Goal: Information Seeking & Learning: Check status

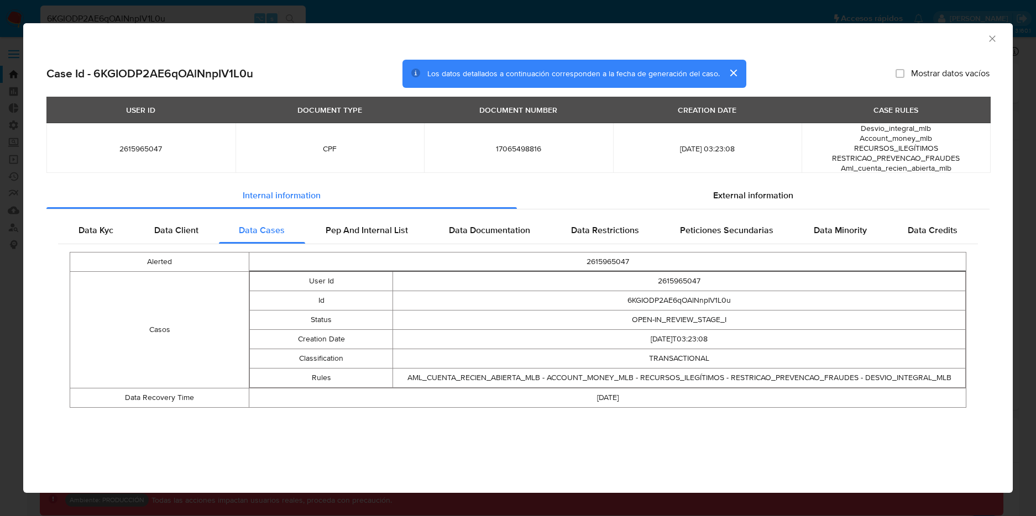
select select "10"
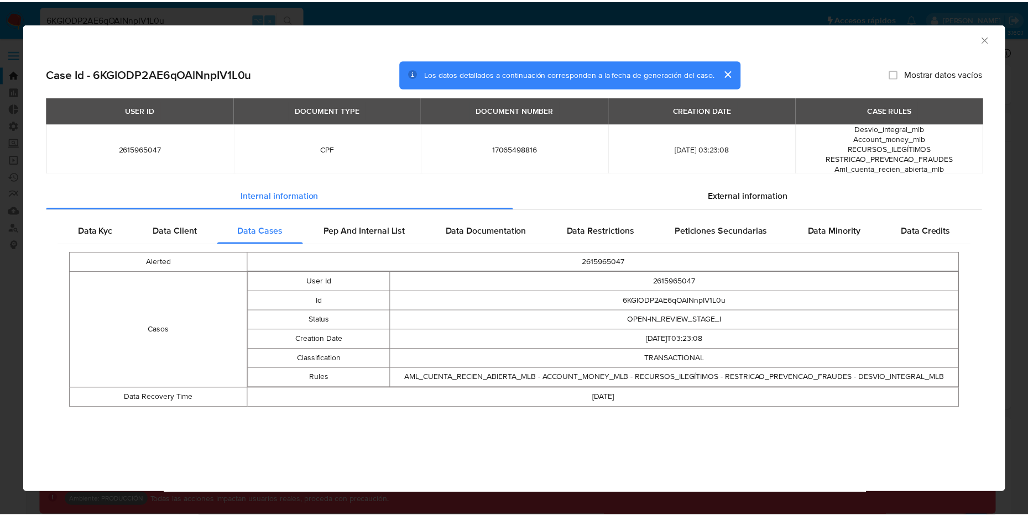
scroll to position [573, 0]
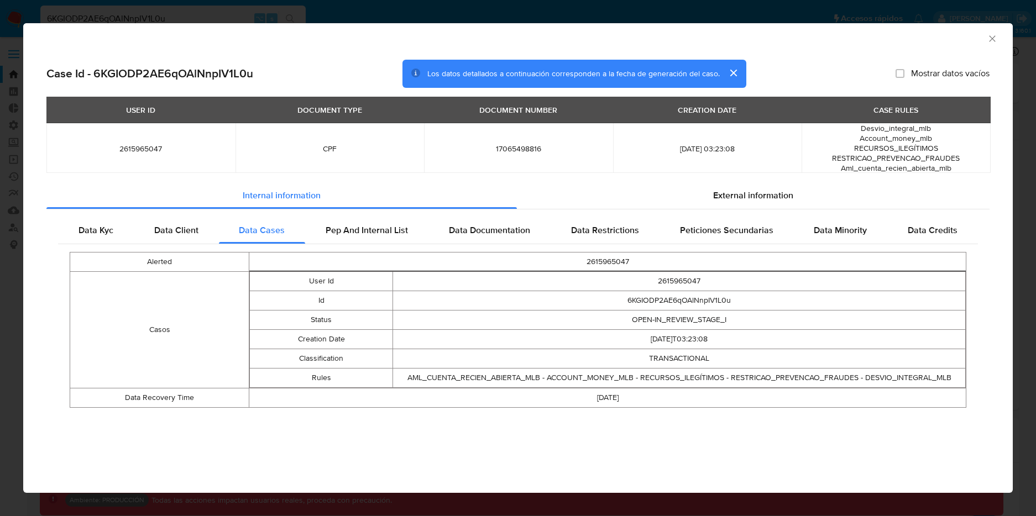
click at [990, 41] on icon "Cerrar ventana" at bounding box center [992, 38] width 6 height 6
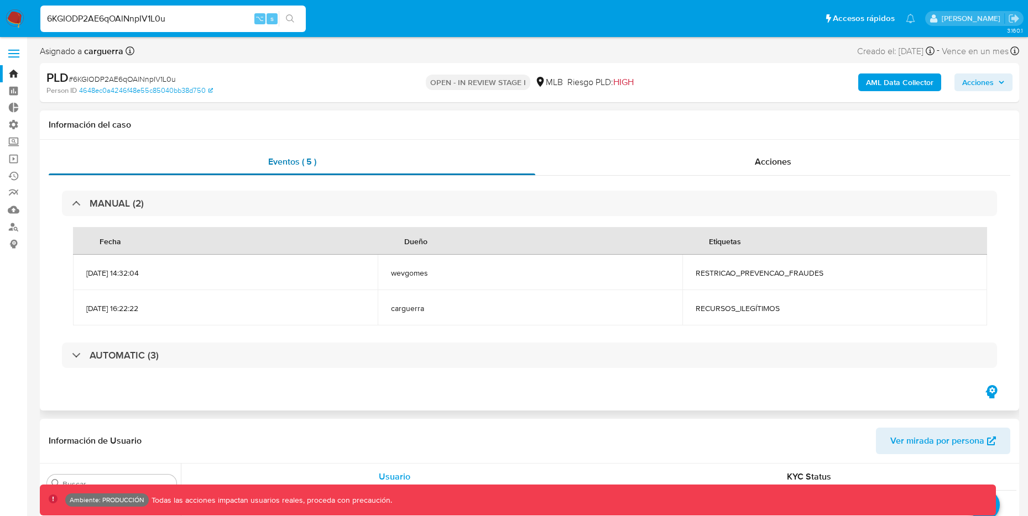
scroll to position [0, 0]
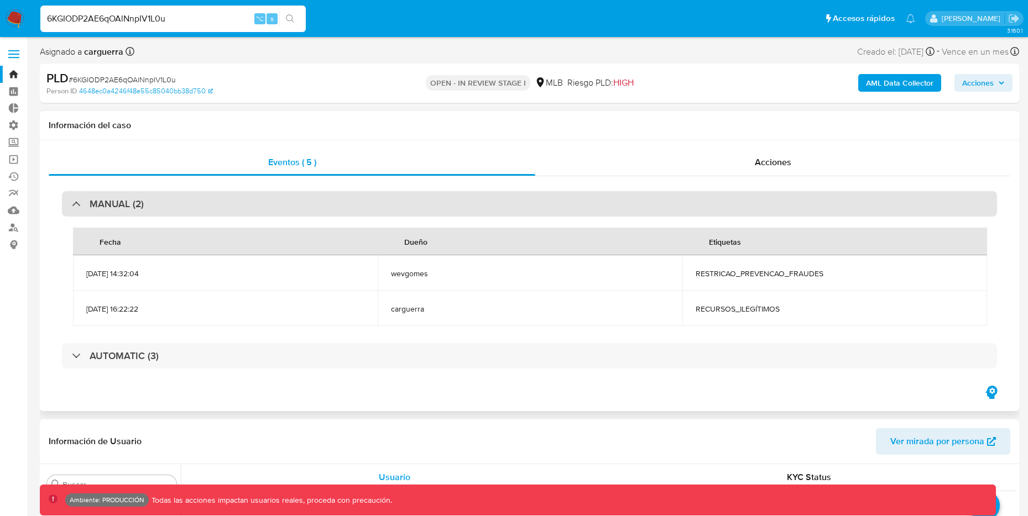
click at [79, 203] on div "MANUAL (2)" at bounding box center [108, 204] width 72 height 12
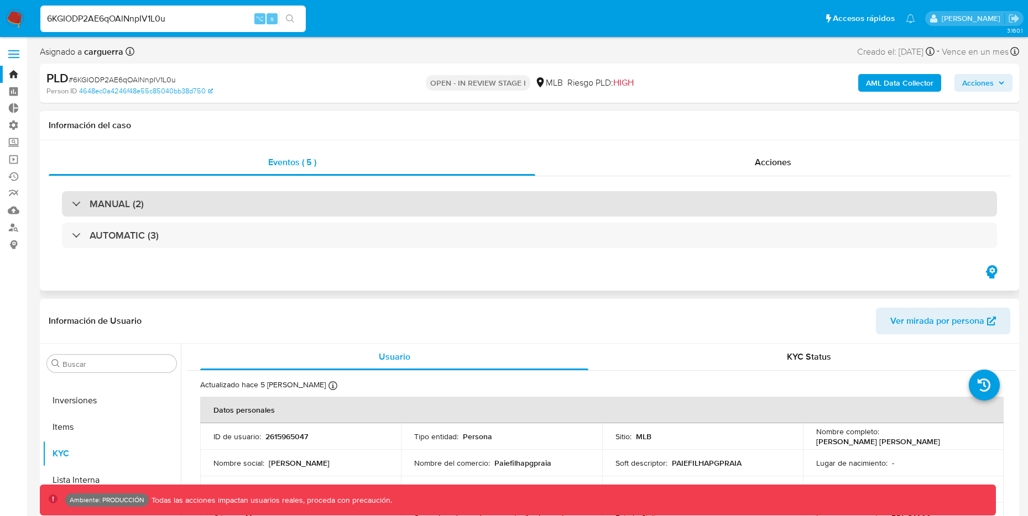
click at [96, 202] on h3 "MANUAL (2)" at bounding box center [117, 204] width 54 height 12
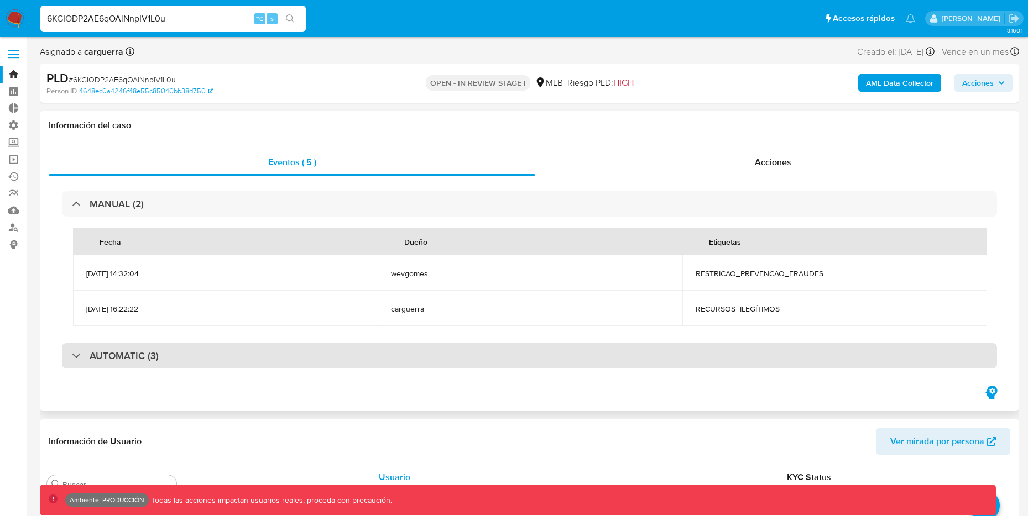
click at [118, 356] on h3 "AUTOMATIC (3)" at bounding box center [124, 356] width 69 height 12
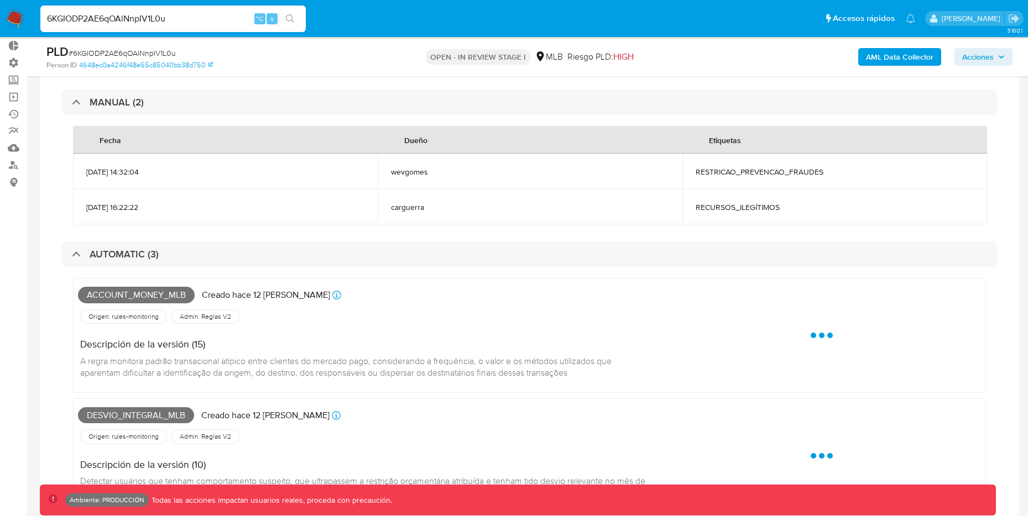
scroll to position [77, 0]
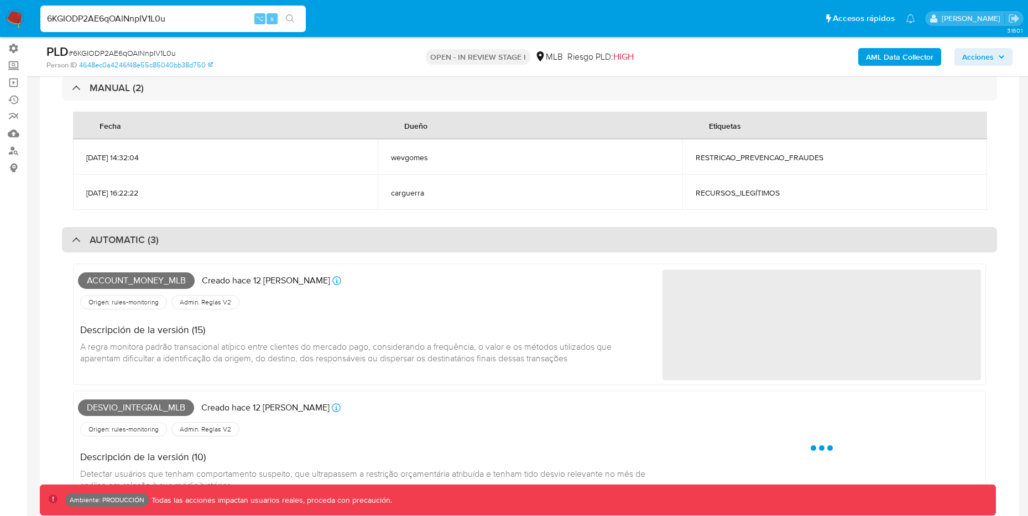
click at [72, 237] on div "AUTOMATIC (3)" at bounding box center [115, 240] width 87 height 12
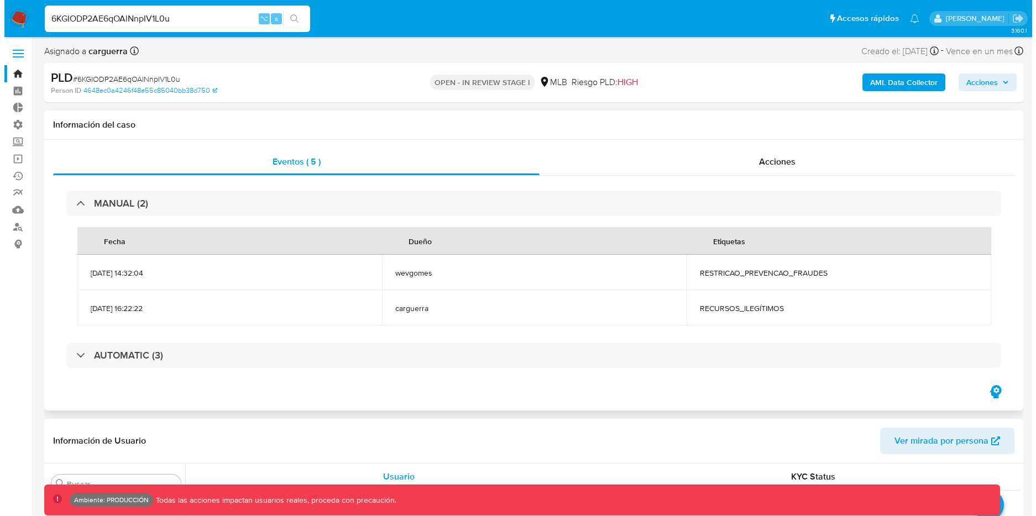
scroll to position [0, 0]
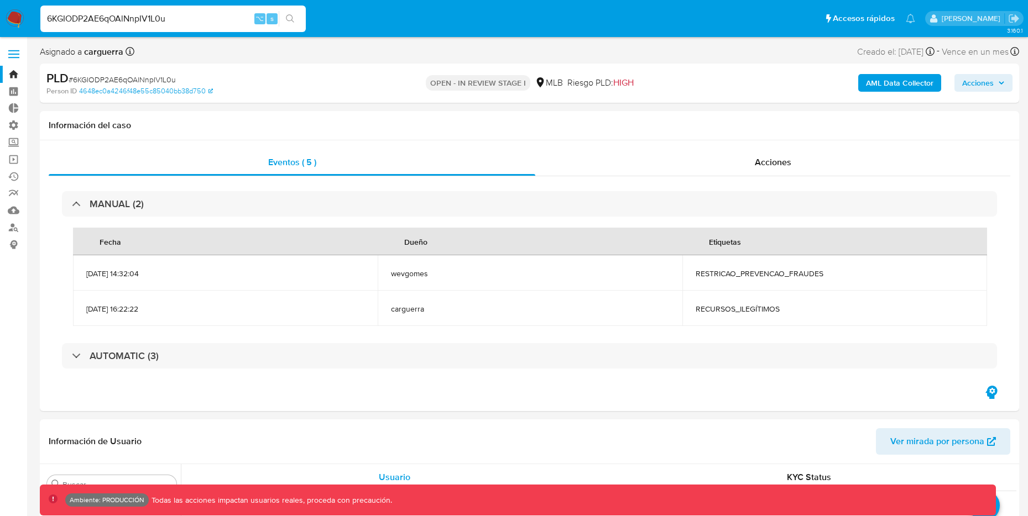
click at [927, 77] on b "AML Data Collector" at bounding box center [899, 83] width 67 height 18
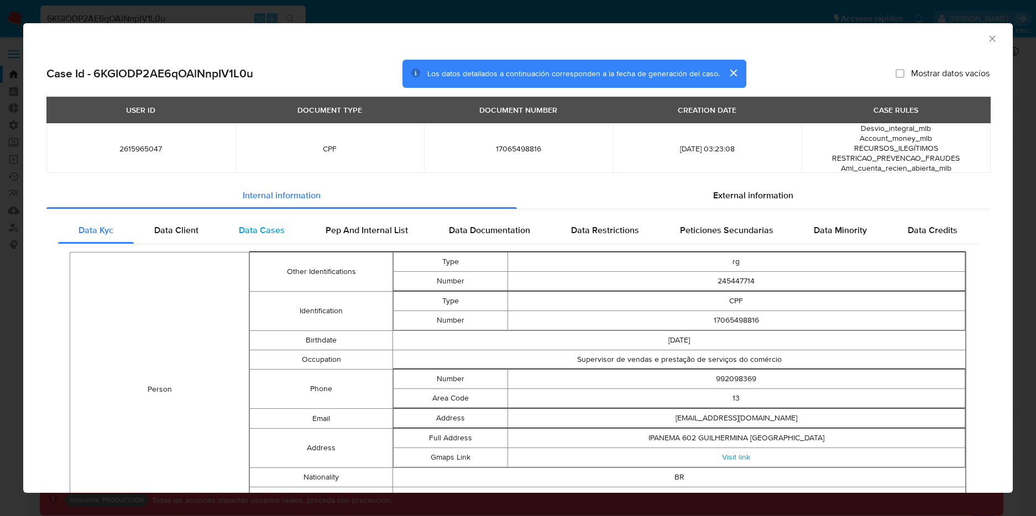
click at [263, 226] on span "Data Cases" at bounding box center [262, 230] width 46 height 13
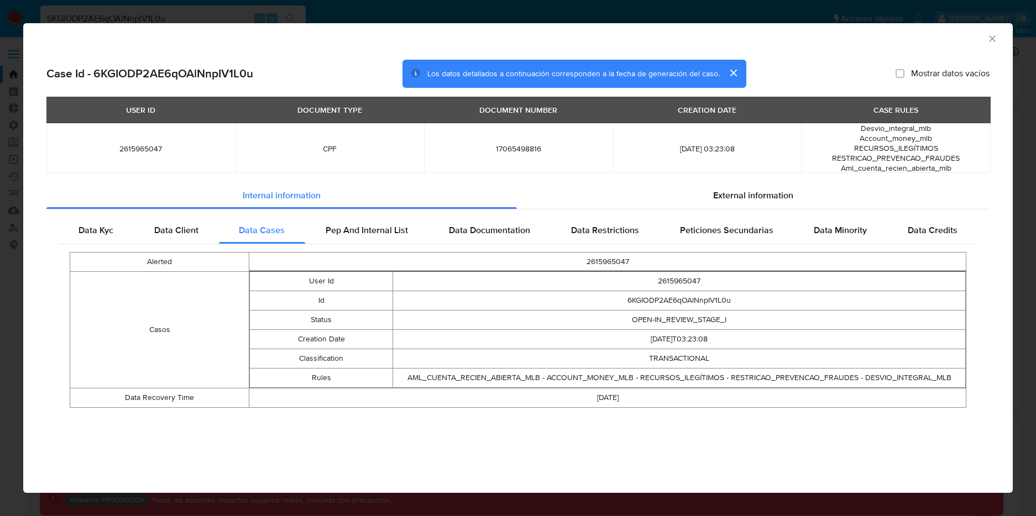
drag, startPoint x: 410, startPoint y: 377, endPoint x: 680, endPoint y: 377, distance: 269.9
click at [680, 377] on td "AML_CUENTA_RECIEN_ABIERTA_MLB - ACCOUNT_MONEY_MLB - RECURSOS_ILEGÍTIMOS - RESTR…" at bounding box center [679, 378] width 573 height 19
click at [411, 377] on td "AML_CUENTA_RECIEN_ABIERTA_MLB - ACCOUNT_MONEY_MLB - RECURSOS_ILEGÍTIMOS - RESTR…" at bounding box center [679, 378] width 573 height 19
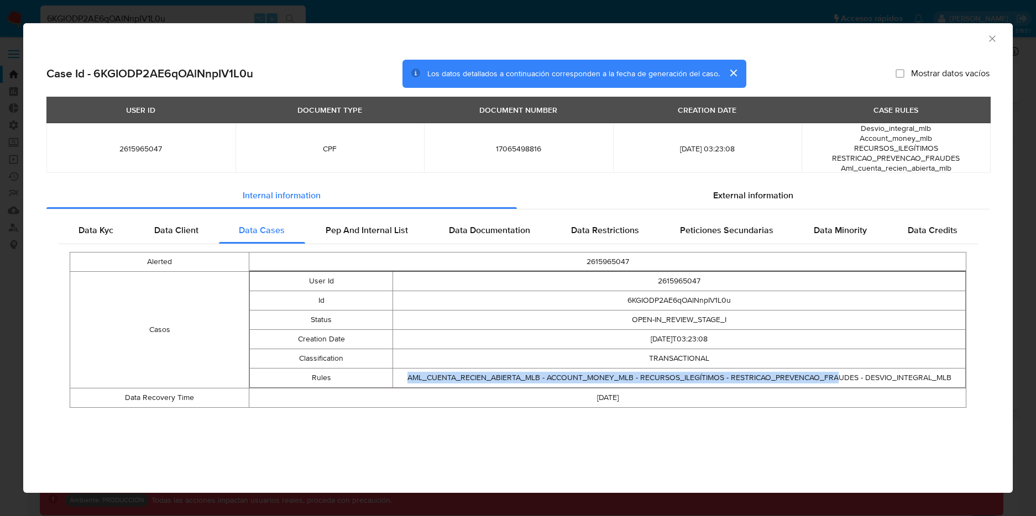
drag, startPoint x: 403, startPoint y: 377, endPoint x: 838, endPoint y: 372, distance: 434.7
click at [838, 372] on td "AML_CUENTA_RECIEN_ABIERTA_MLB - ACCOUNT_MONEY_MLB - RECURSOS_ILEGÍTIMOS - RESTR…" at bounding box center [679, 378] width 573 height 19
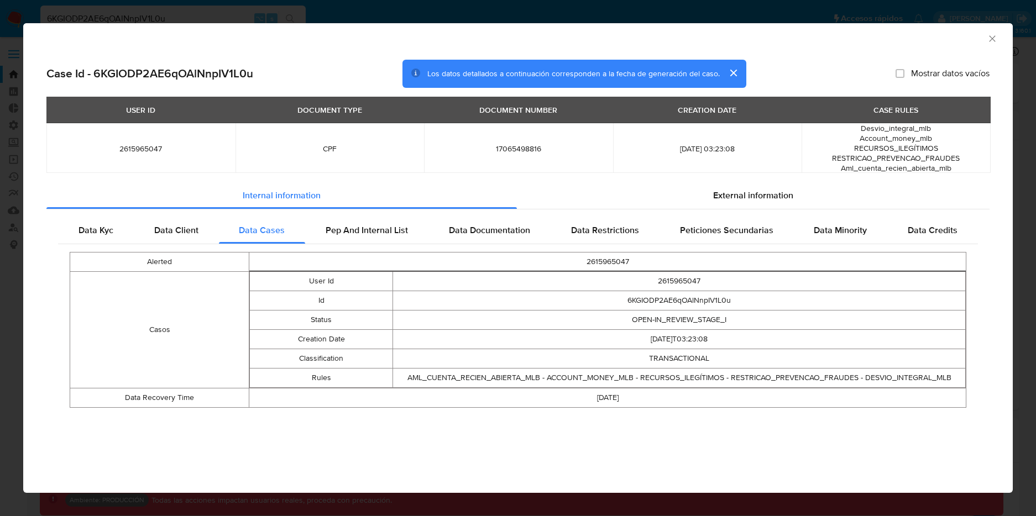
click at [579, 390] on td "[DATE]" at bounding box center [607, 398] width 717 height 19
drag, startPoint x: 541, startPoint y: 378, endPoint x: 852, endPoint y: 372, distance: 310.8
click at [852, 372] on td "AML_CUENTA_RECIEN_ABIERTA_MLB - ACCOUNT_MONEY_MLB - RECURSOS_ILEGÍTIMOS - RESTR…" at bounding box center [679, 378] width 573 height 19
click at [545, 380] on td "AML_CUENTA_RECIEN_ABIERTA_MLB - ACCOUNT_MONEY_MLB - RECURSOS_ILEGÍTIMOS - RESTR…" at bounding box center [679, 378] width 573 height 19
drag, startPoint x: 537, startPoint y: 379, endPoint x: 404, endPoint y: 372, distance: 132.9
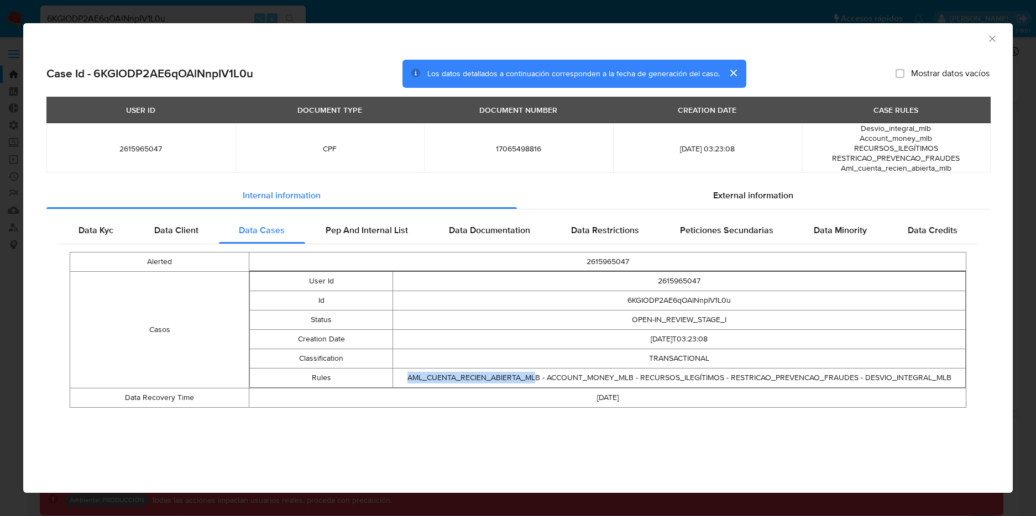
click at [404, 372] on td "AML_CUENTA_RECIEN_ABIERTA_MLB - ACCOUNT_MONEY_MLB - RECURSOS_ILEGÍTIMOS - RESTR…" at bounding box center [679, 378] width 573 height 19
click at [992, 37] on icon "Cerrar ventana" at bounding box center [992, 38] width 11 height 11
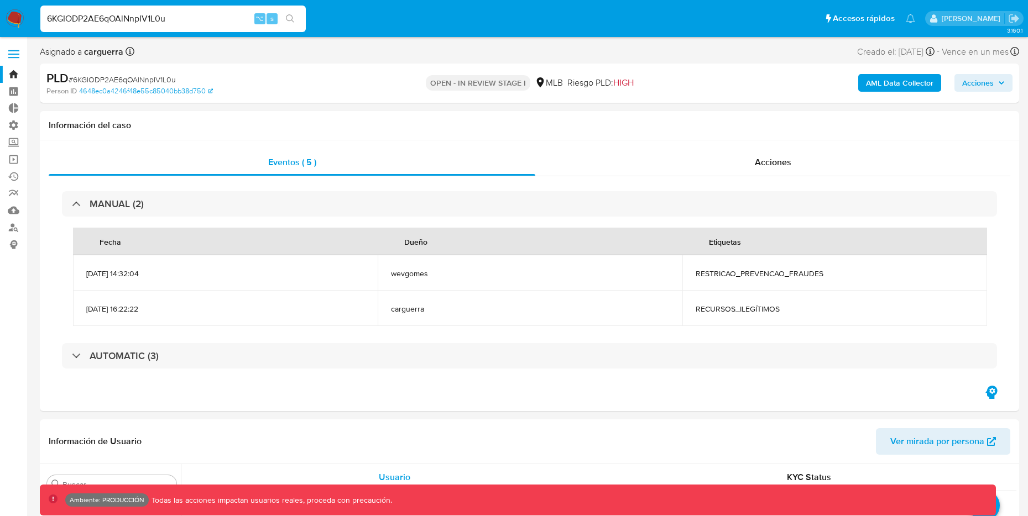
click at [897, 87] on b "AML Data Collector" at bounding box center [899, 83] width 67 height 18
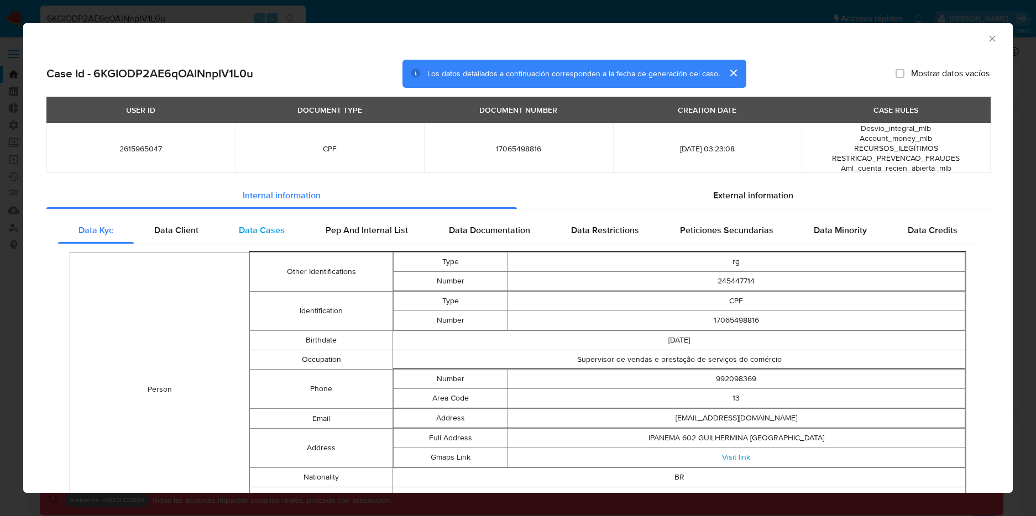
click at [264, 233] on span "Data Cases" at bounding box center [262, 230] width 46 height 13
